Goal: Find specific page/section: Find specific page/section

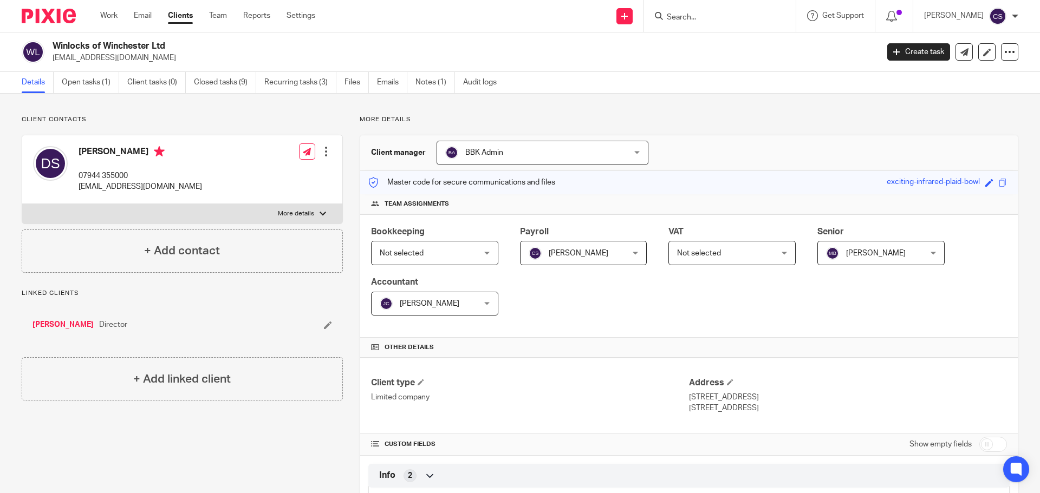
scroll to position [424, 0]
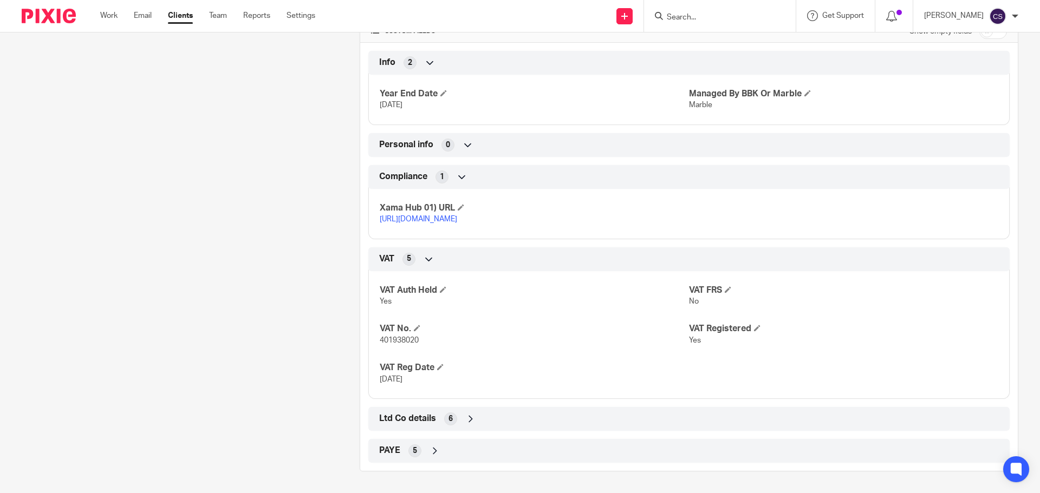
click at [712, 22] on input "Search" at bounding box center [714, 18] width 97 height 10
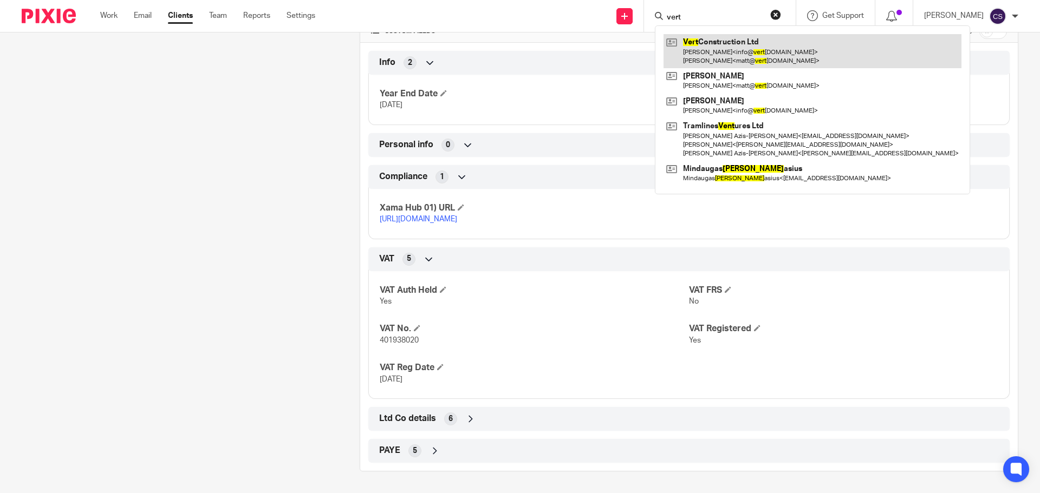
type input "vert"
click at [735, 41] on link at bounding box center [812, 51] width 298 height 34
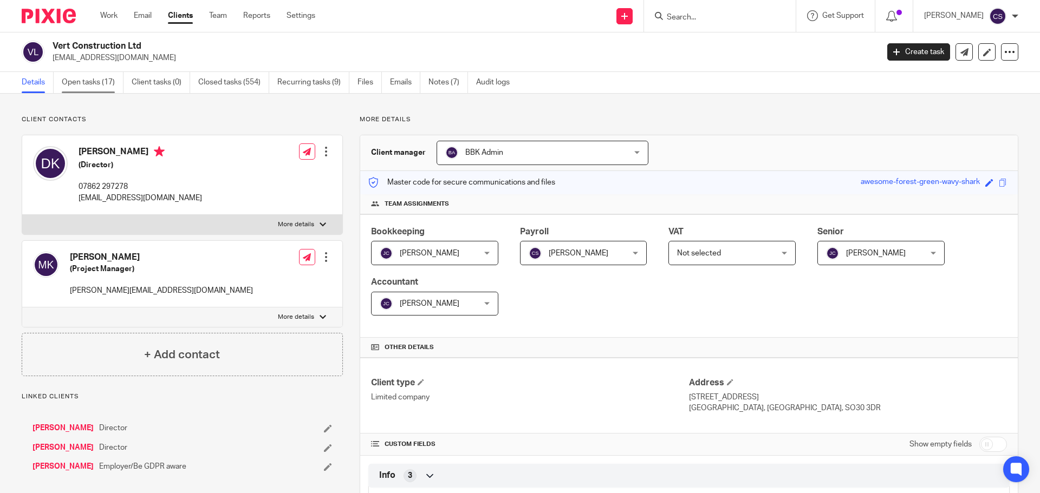
click at [91, 82] on link "Open tasks (17)" at bounding box center [93, 82] width 62 height 21
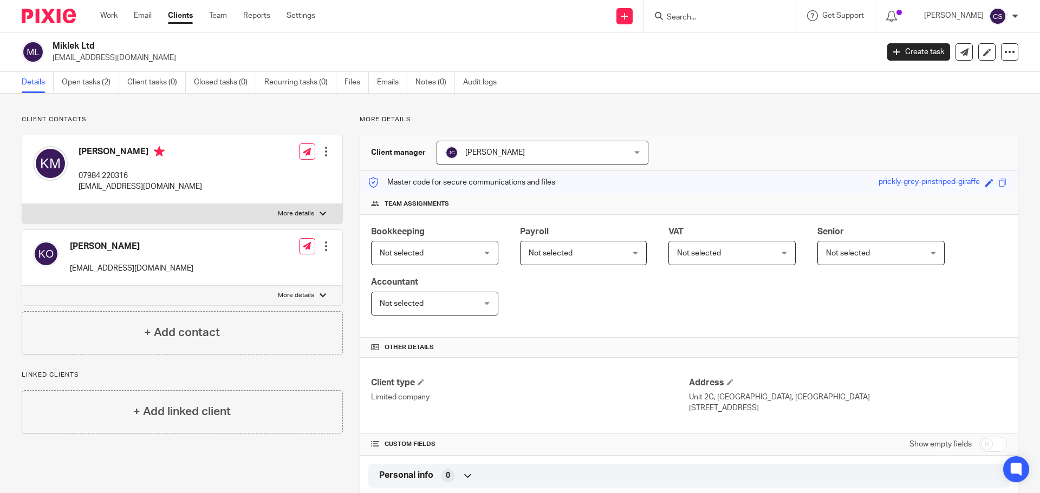
scroll to position [108, 0]
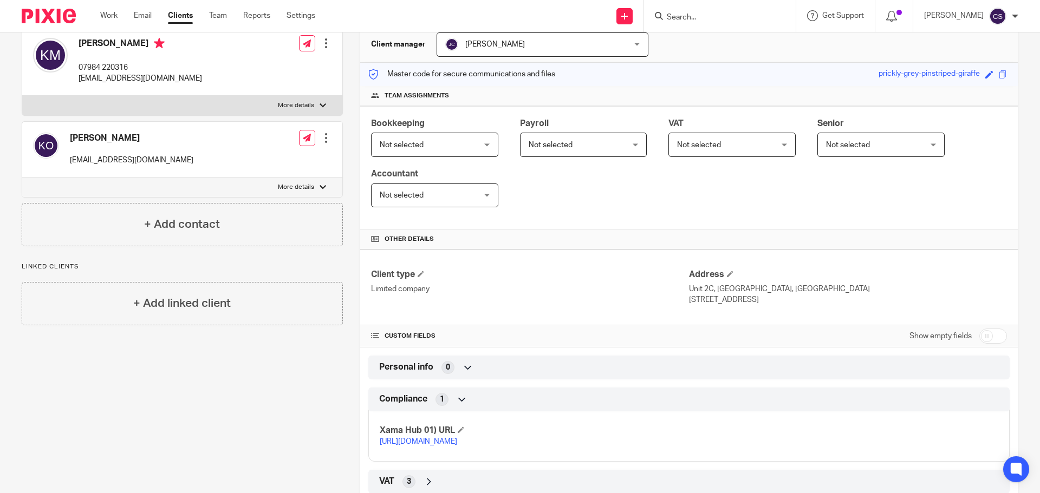
click at [698, 20] on input "Search" at bounding box center [714, 18] width 97 height 10
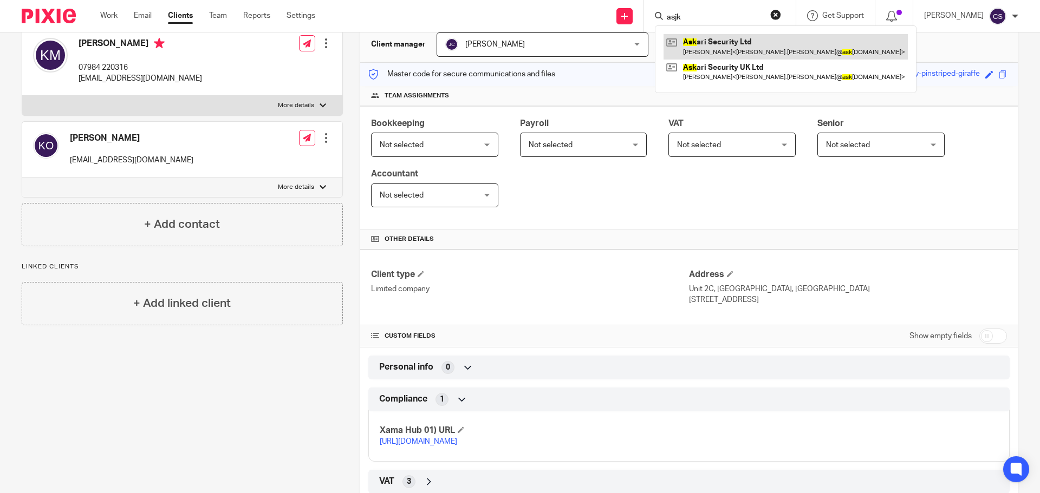
type input "asjk"
click at [723, 43] on link at bounding box center [785, 46] width 244 height 25
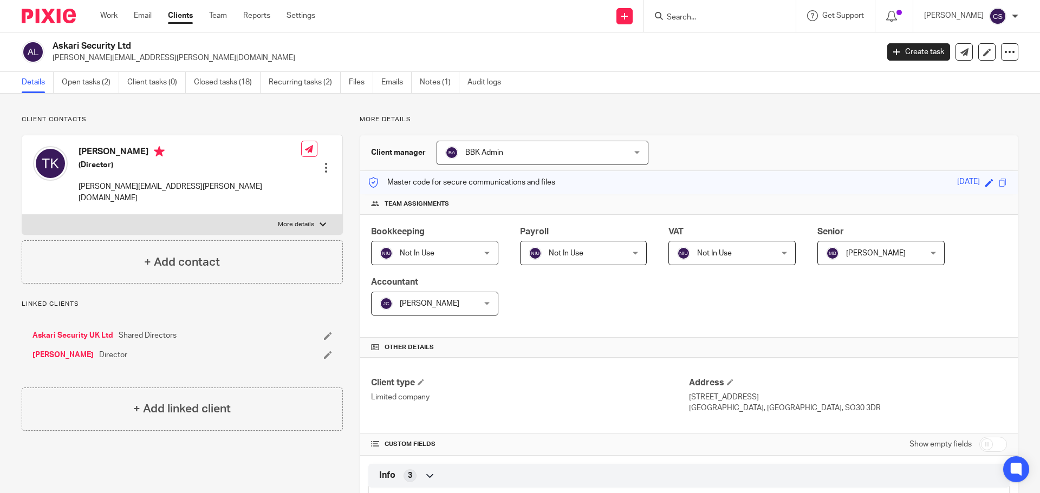
click at [54, 350] on link "[PERSON_NAME]" at bounding box center [62, 355] width 61 height 11
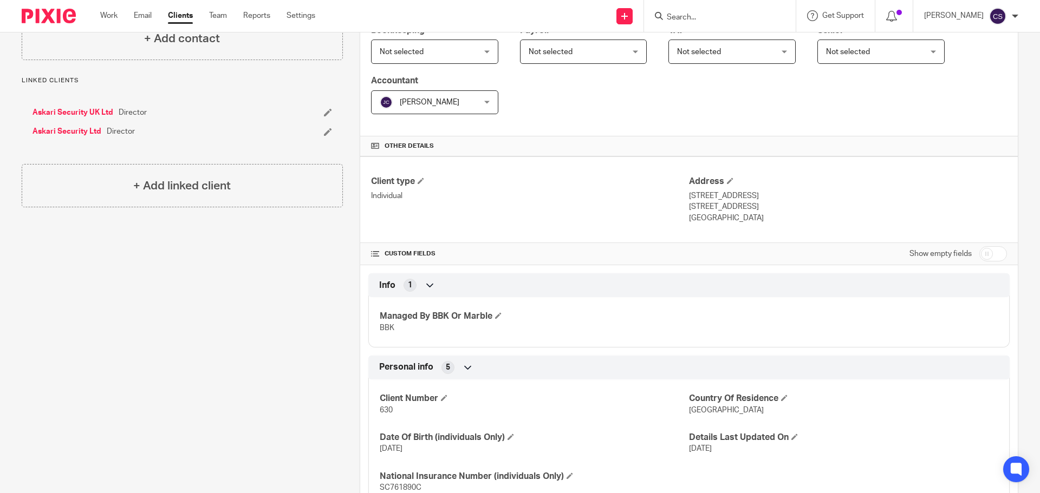
scroll to position [217, 0]
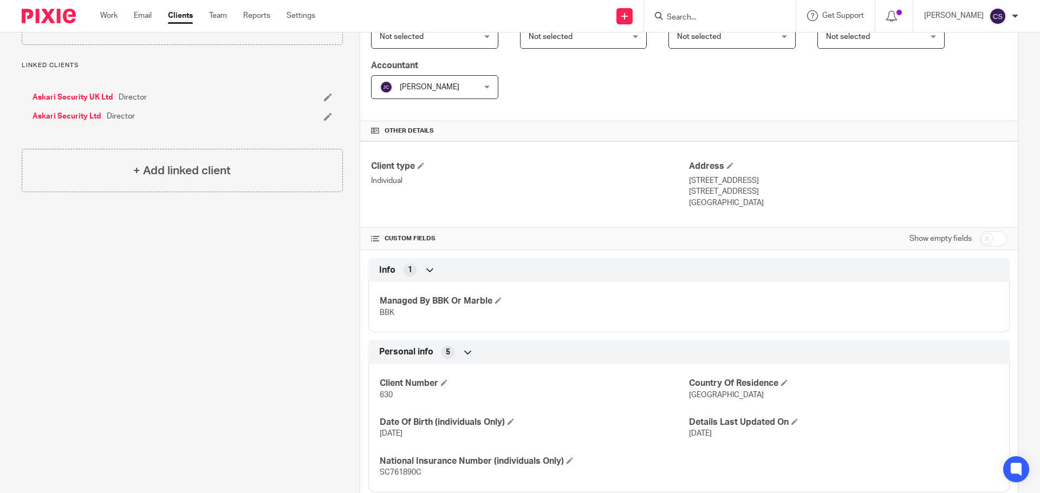
click at [703, 10] on form at bounding box center [723, 16] width 115 height 14
click at [700, 14] on input "Search" at bounding box center [714, 18] width 97 height 10
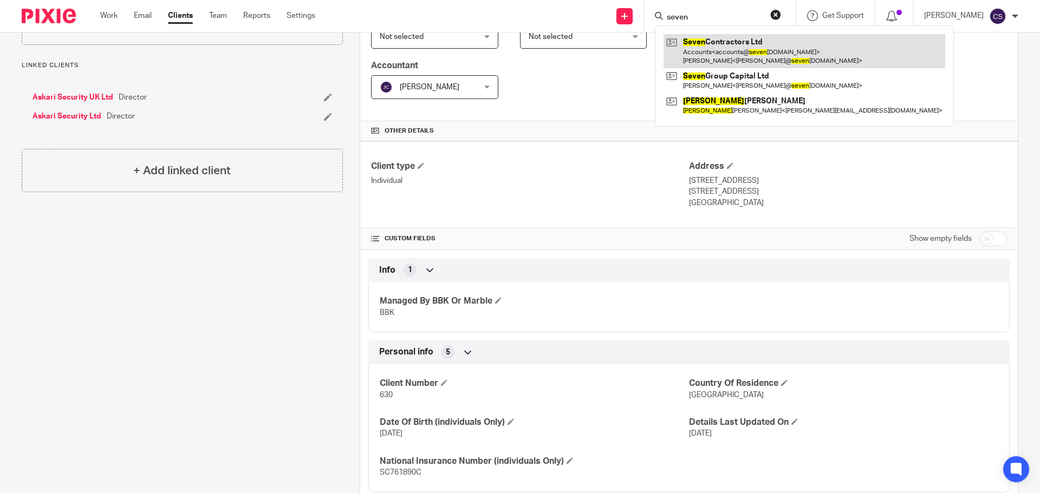
type input "seven"
click at [707, 40] on link at bounding box center [804, 51] width 282 height 34
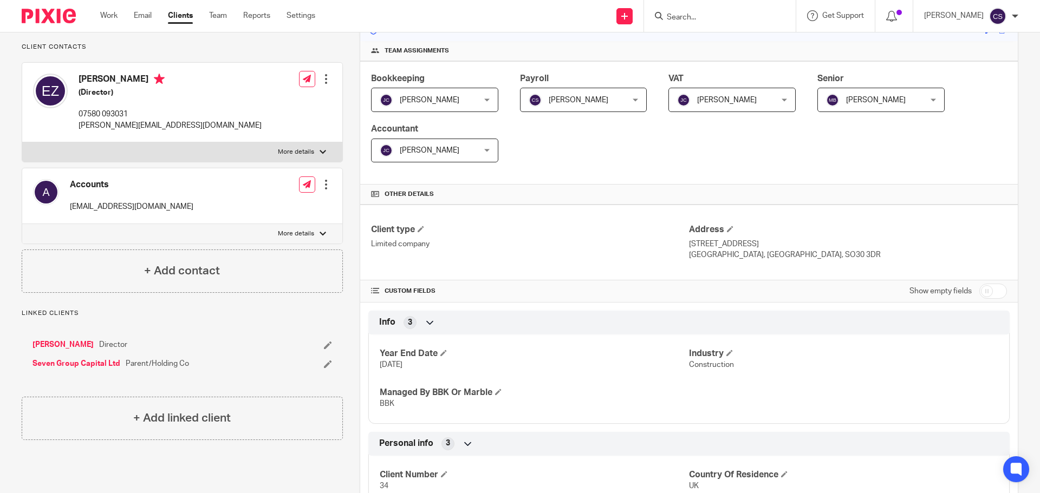
scroll to position [162, 0]
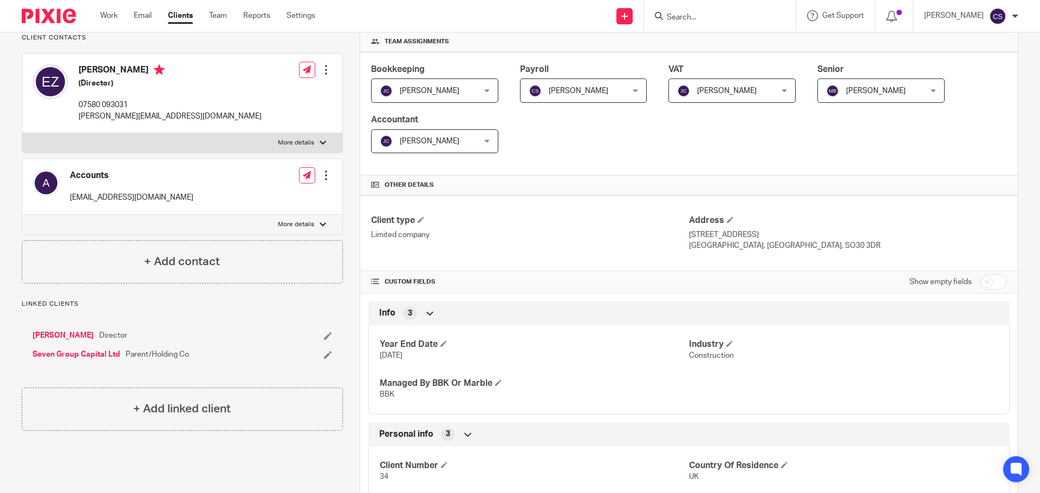
click at [72, 341] on link "[PERSON_NAME]" at bounding box center [62, 335] width 61 height 11
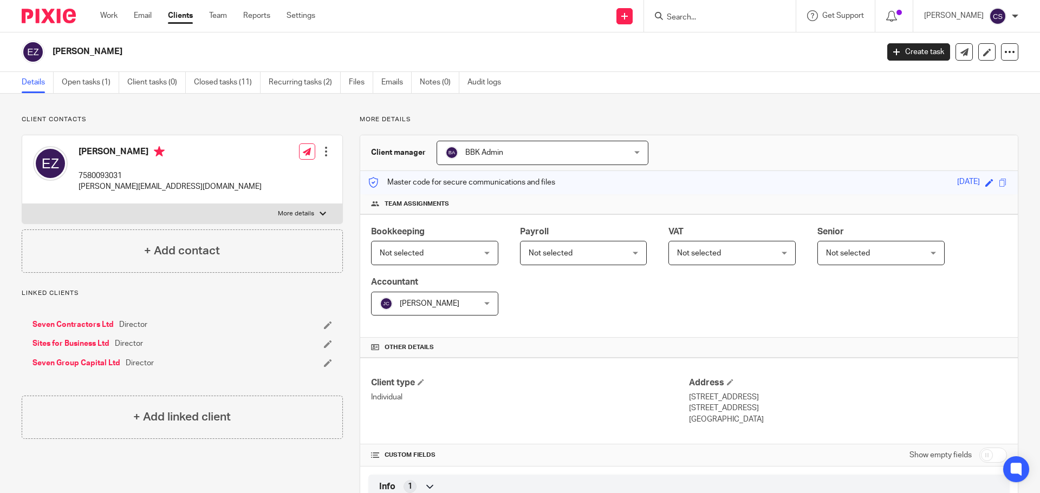
click at [84, 325] on link "Seven Contractors Ltd" at bounding box center [72, 325] width 81 height 11
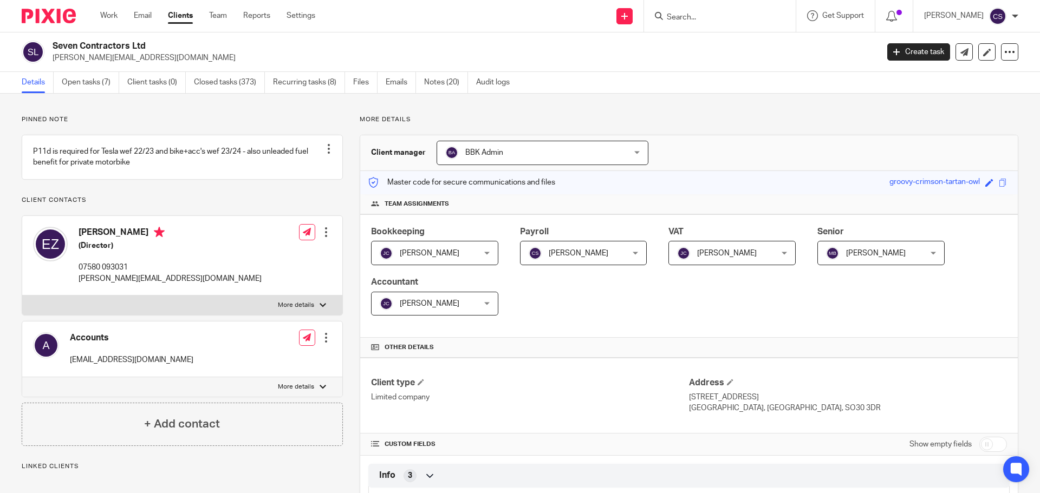
click at [696, 17] on input "Search" at bounding box center [714, 18] width 97 height 10
type input "stock"
click at [720, 41] on link at bounding box center [768, 46] width 210 height 25
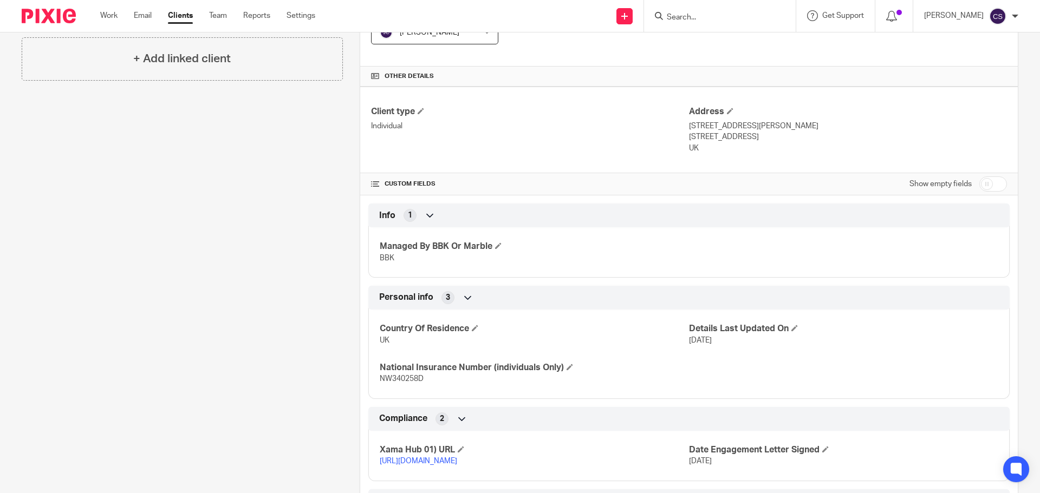
scroll to position [364, 0]
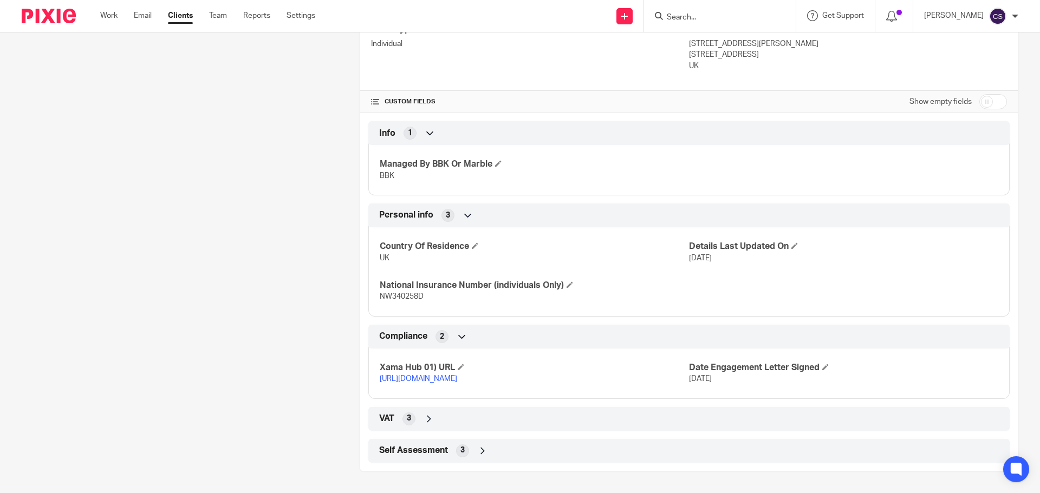
click at [478, 452] on icon at bounding box center [482, 451] width 11 height 11
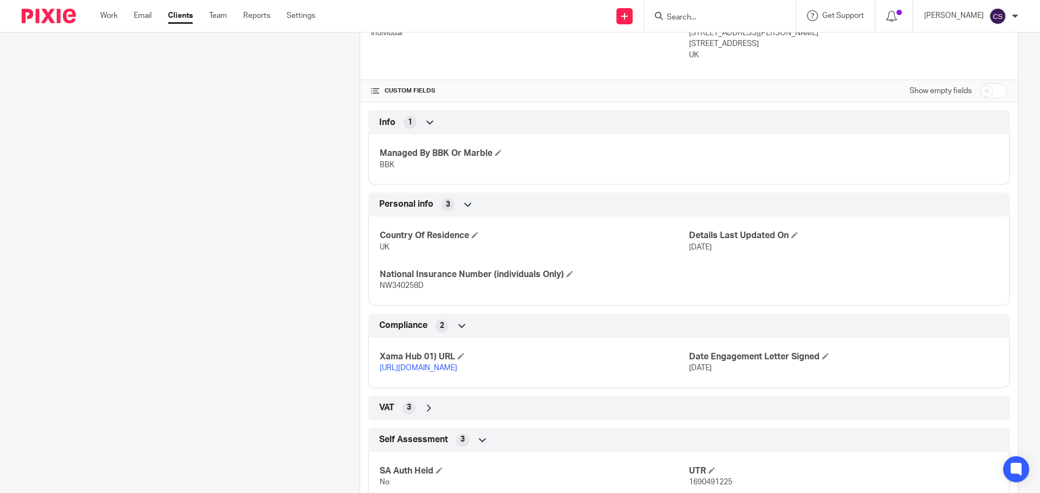
scroll to position [419, 0]
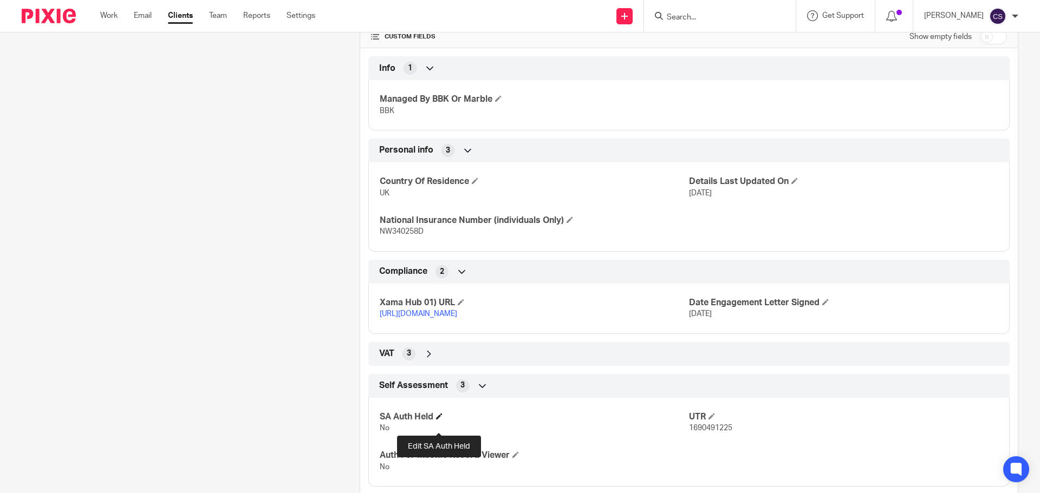
click at [438, 420] on span at bounding box center [439, 416] width 6 height 6
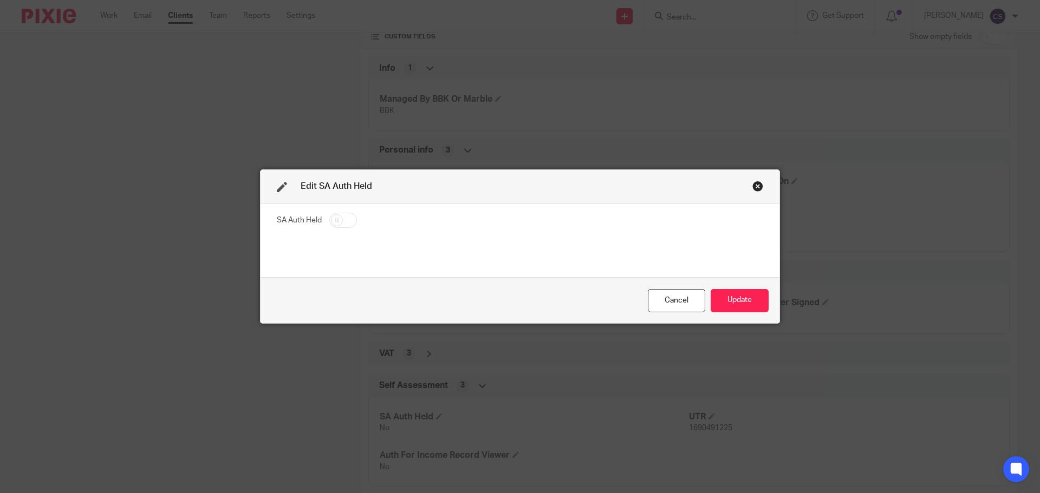
click at [346, 224] on input "checkbox" at bounding box center [343, 220] width 28 height 15
checkbox input "true"
click at [726, 303] on button "Update" at bounding box center [739, 300] width 58 height 23
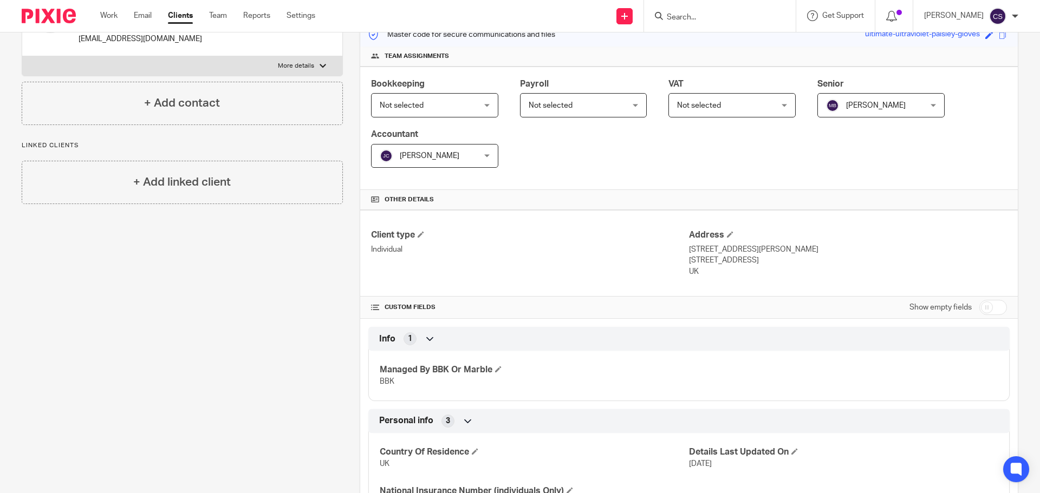
scroll to position [0, 0]
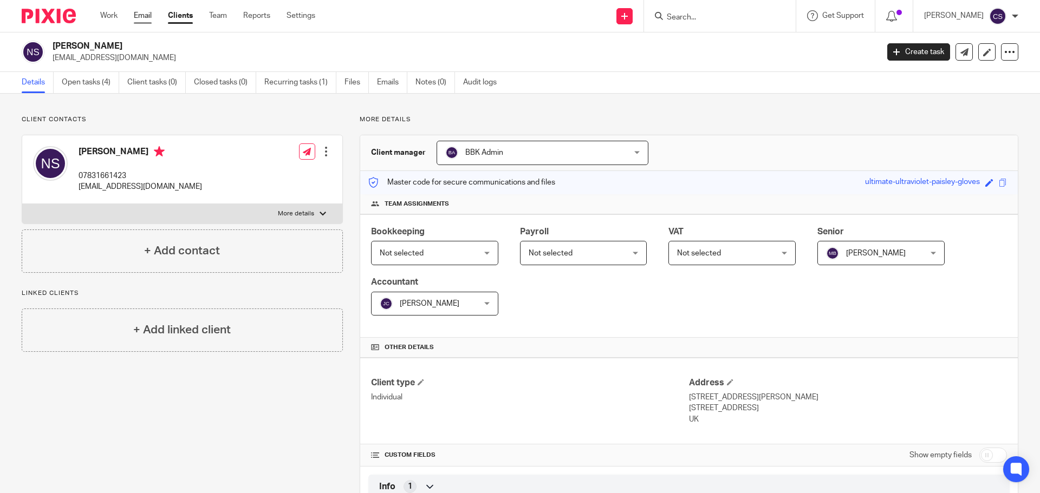
click at [136, 15] on link "Email" at bounding box center [143, 15] width 18 height 11
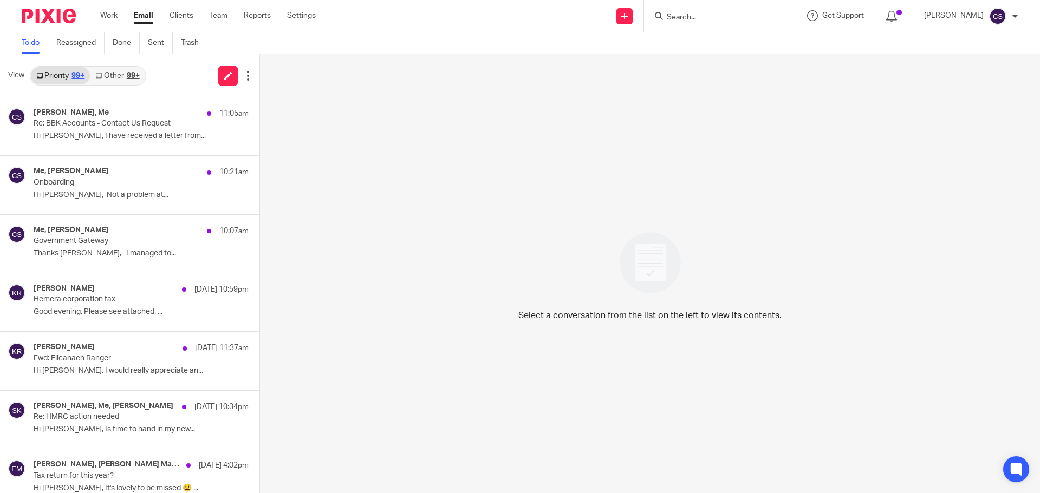
click at [136, 75] on div "99+" at bounding box center [133, 76] width 13 height 8
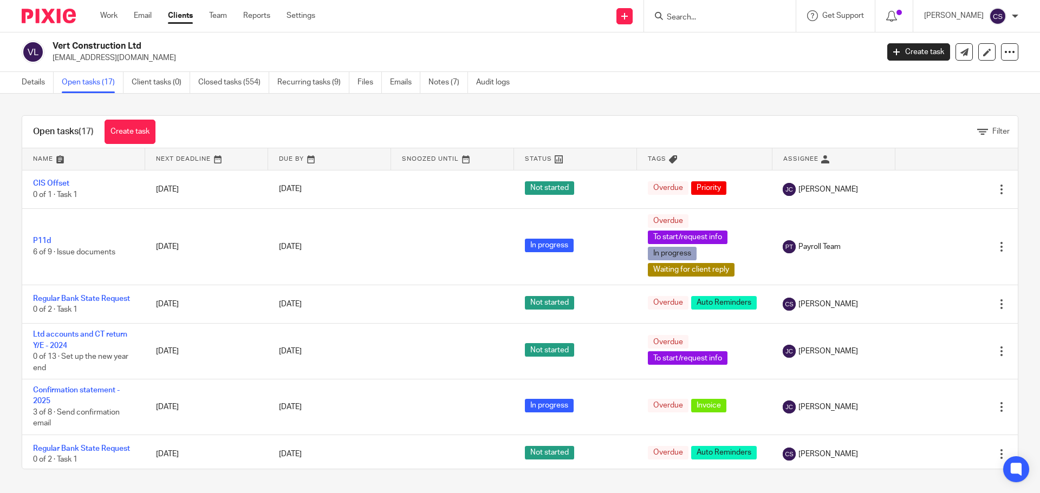
click at [692, 16] on input "Search" at bounding box center [714, 18] width 97 height 10
type input "A"
